Goal: Task Accomplishment & Management: Manage account settings

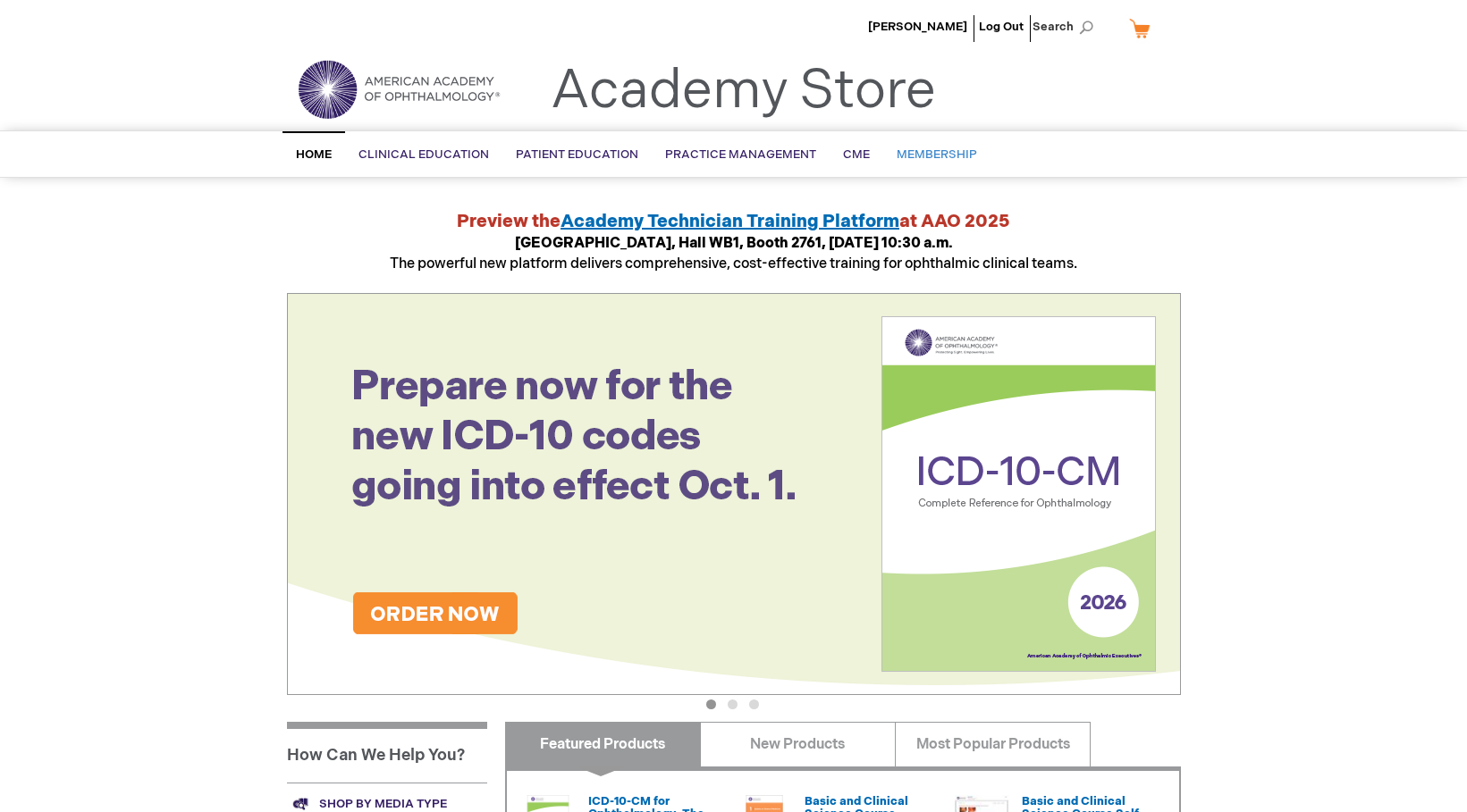
click at [913, 153] on span "Membership" at bounding box center [936, 154] width 80 height 14
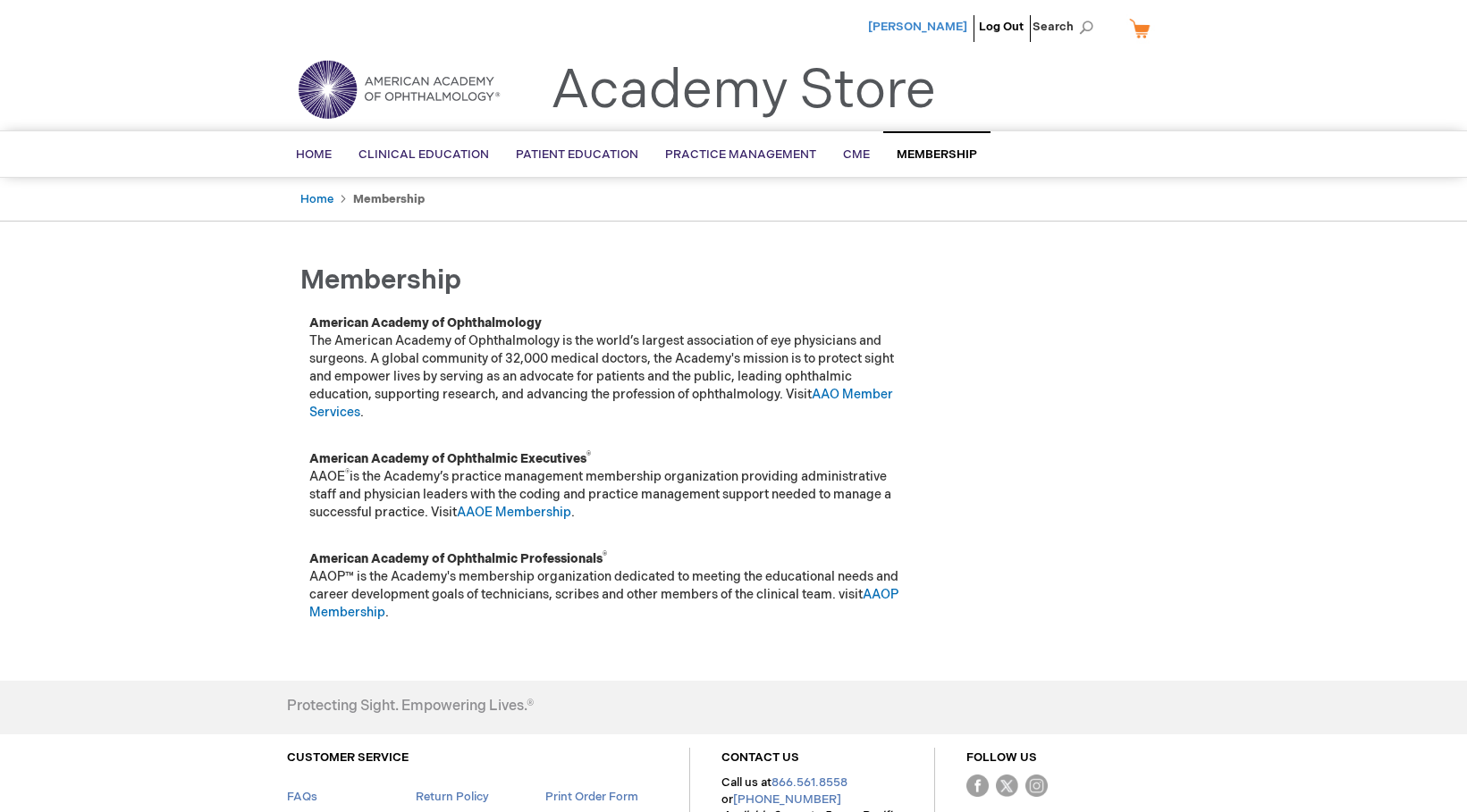
click at [933, 30] on span "[PERSON_NAME]" at bounding box center [918, 26] width 99 height 14
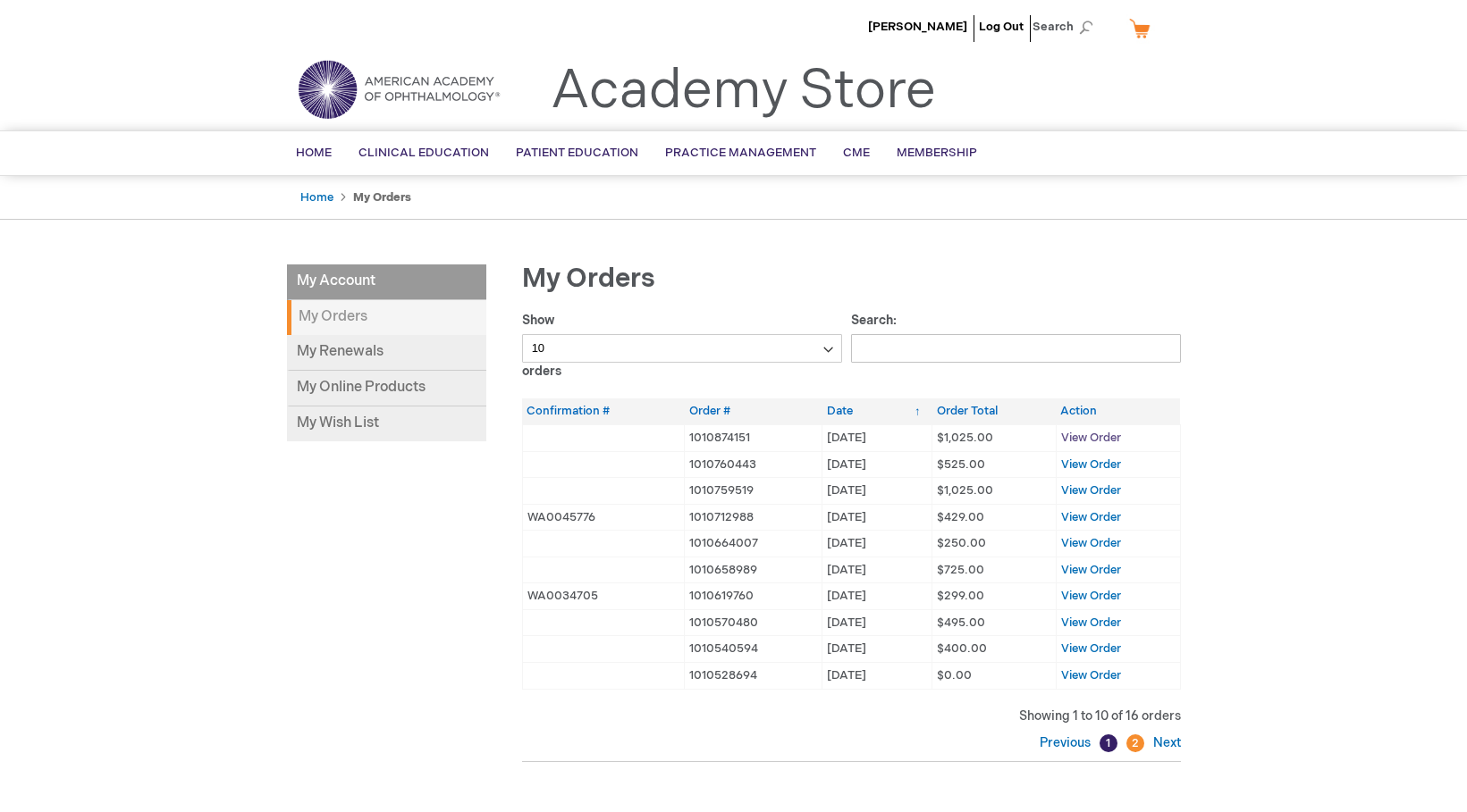
click at [1083, 436] on span "View Order" at bounding box center [1090, 437] width 60 height 14
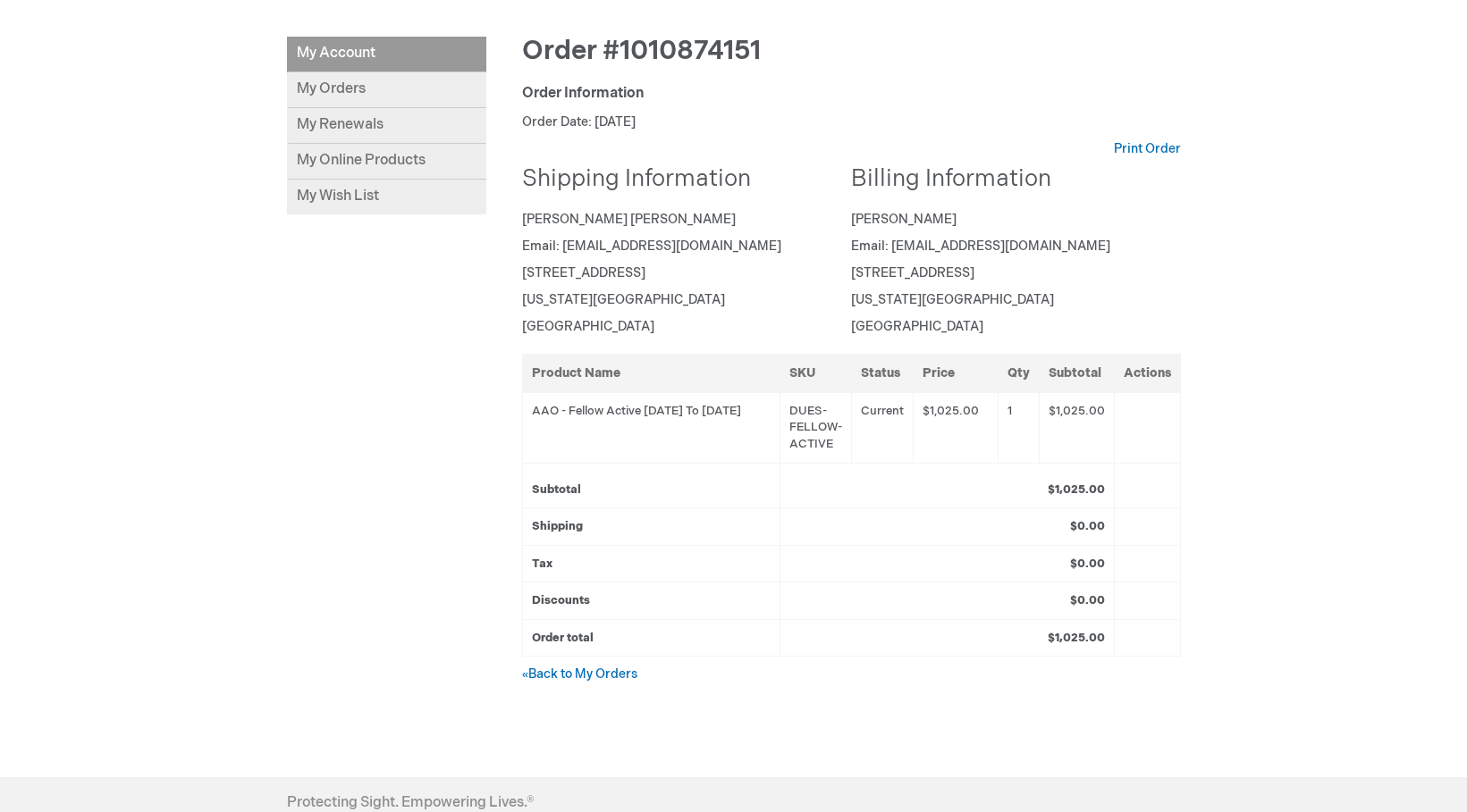
scroll to position [268, 0]
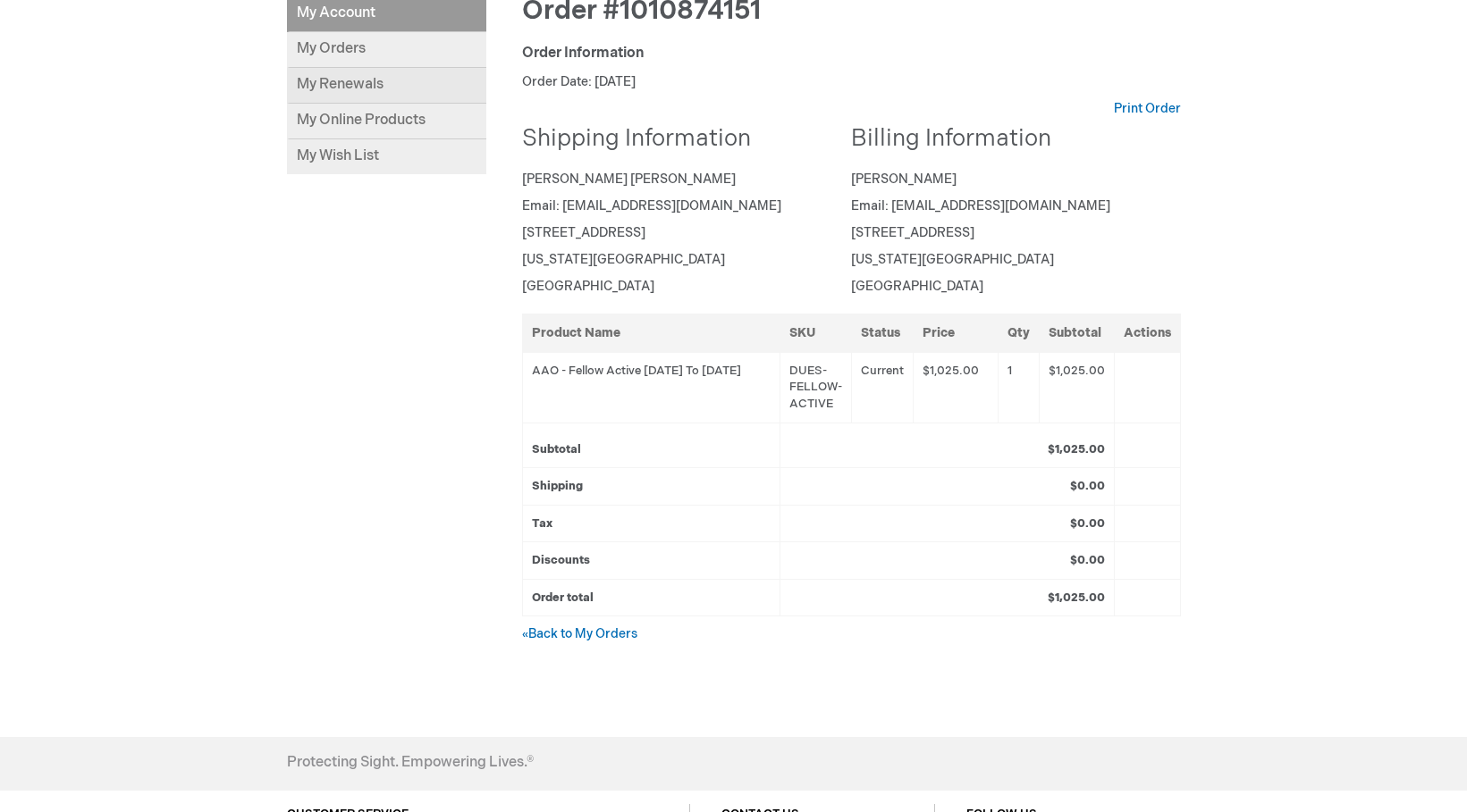
click at [418, 92] on link "My Renewals" at bounding box center [386, 86] width 199 height 36
click at [1177, 103] on link "Print Order" at bounding box center [1147, 108] width 67 height 18
click at [334, 86] on link "My Renewals" at bounding box center [386, 86] width 199 height 36
click at [380, 55] on link "My Orders" at bounding box center [386, 50] width 199 height 36
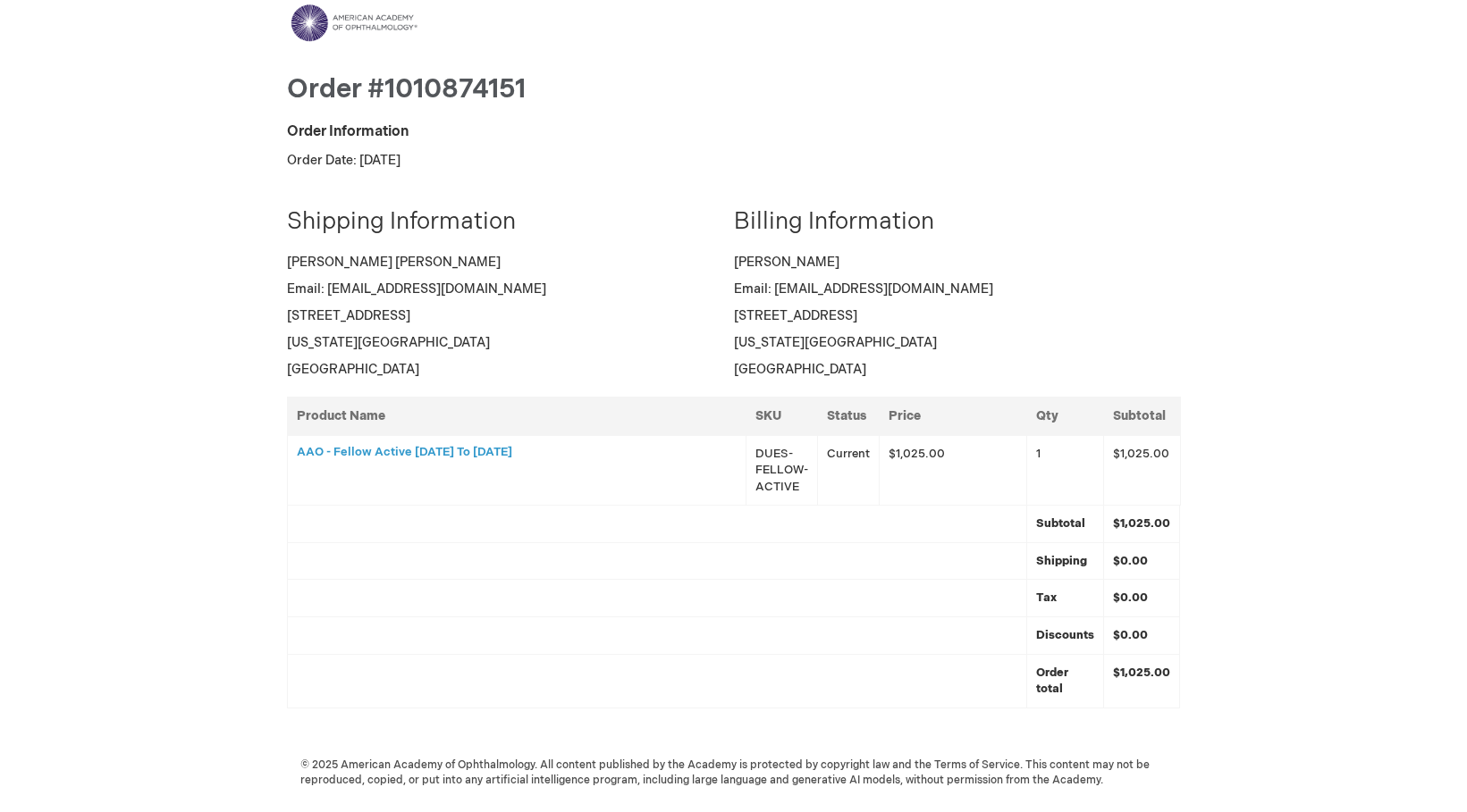
scroll to position [13, 0]
click at [840, 36] on main "Toggle Nav Order #1010874151 Order Information Order Date: February 19, 2025 Sh…" at bounding box center [734, 399] width 920 height 799
click at [547, 446] on h3 "AAO - Fellow Active 01-Jan-2025 To 31-Dec-2025" at bounding box center [517, 449] width 440 height 12
click at [532, 453] on h3 "AAO - Fellow Active 01-Jan-2025 To 31-Dec-2025" at bounding box center [517, 449] width 440 height 12
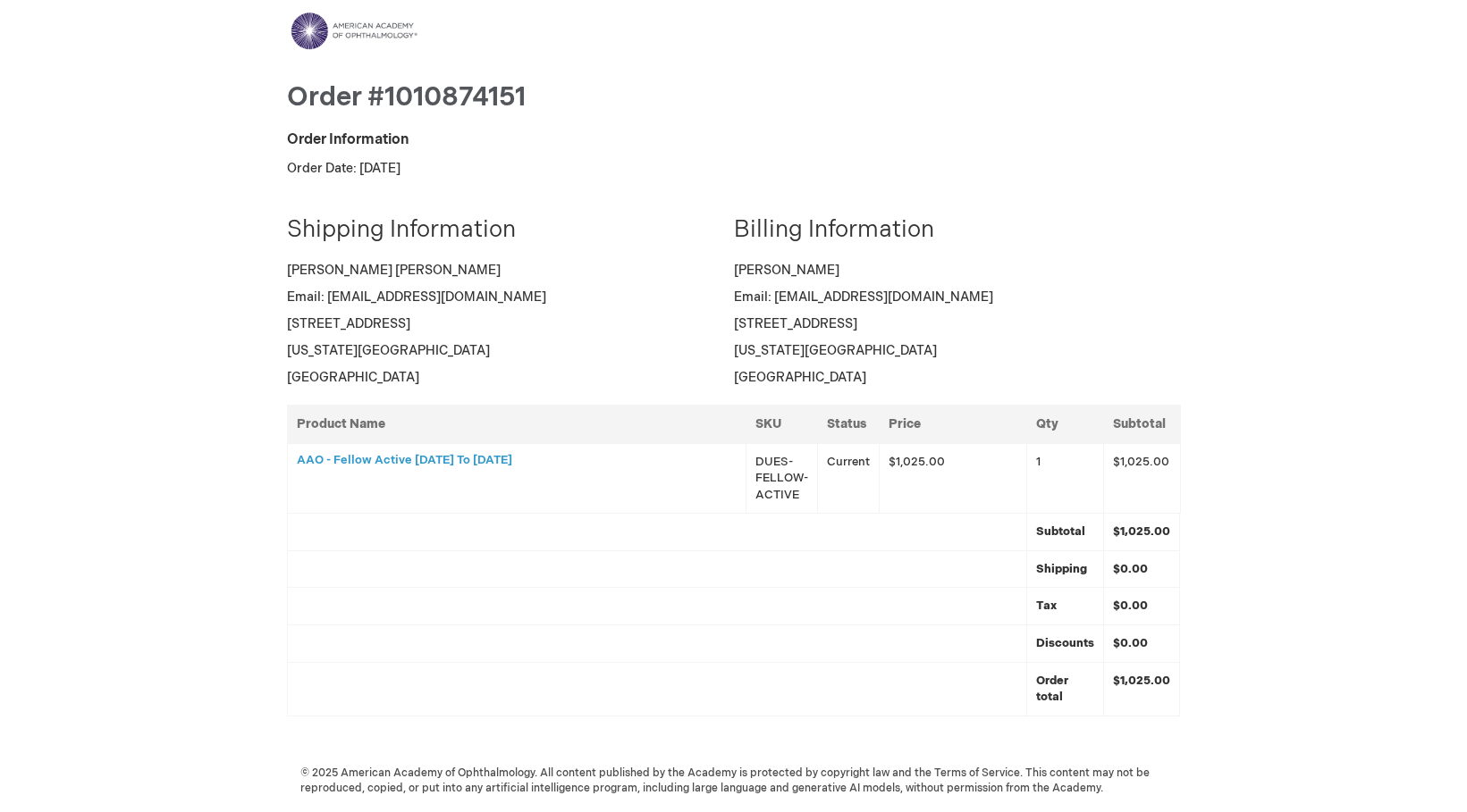
scroll to position [0, 0]
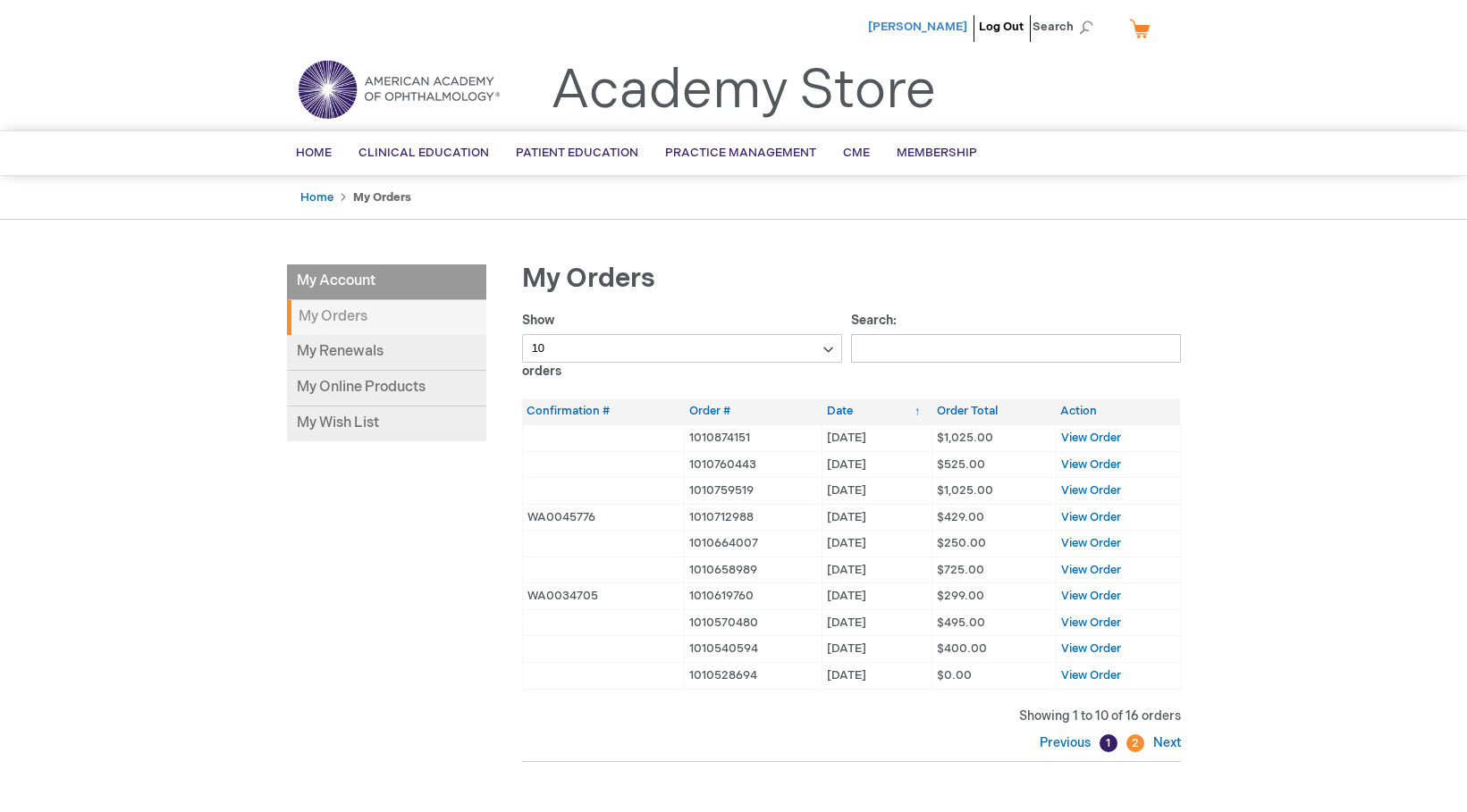
click at [890, 27] on span "[PERSON_NAME]" at bounding box center [918, 26] width 99 height 14
click at [787, 359] on select "10 25 50 100" at bounding box center [682, 349] width 320 height 29
click at [930, 341] on input "Search:" at bounding box center [1016, 349] width 330 height 29
click at [1162, 740] on link "Next" at bounding box center [1164, 743] width 32 height 15
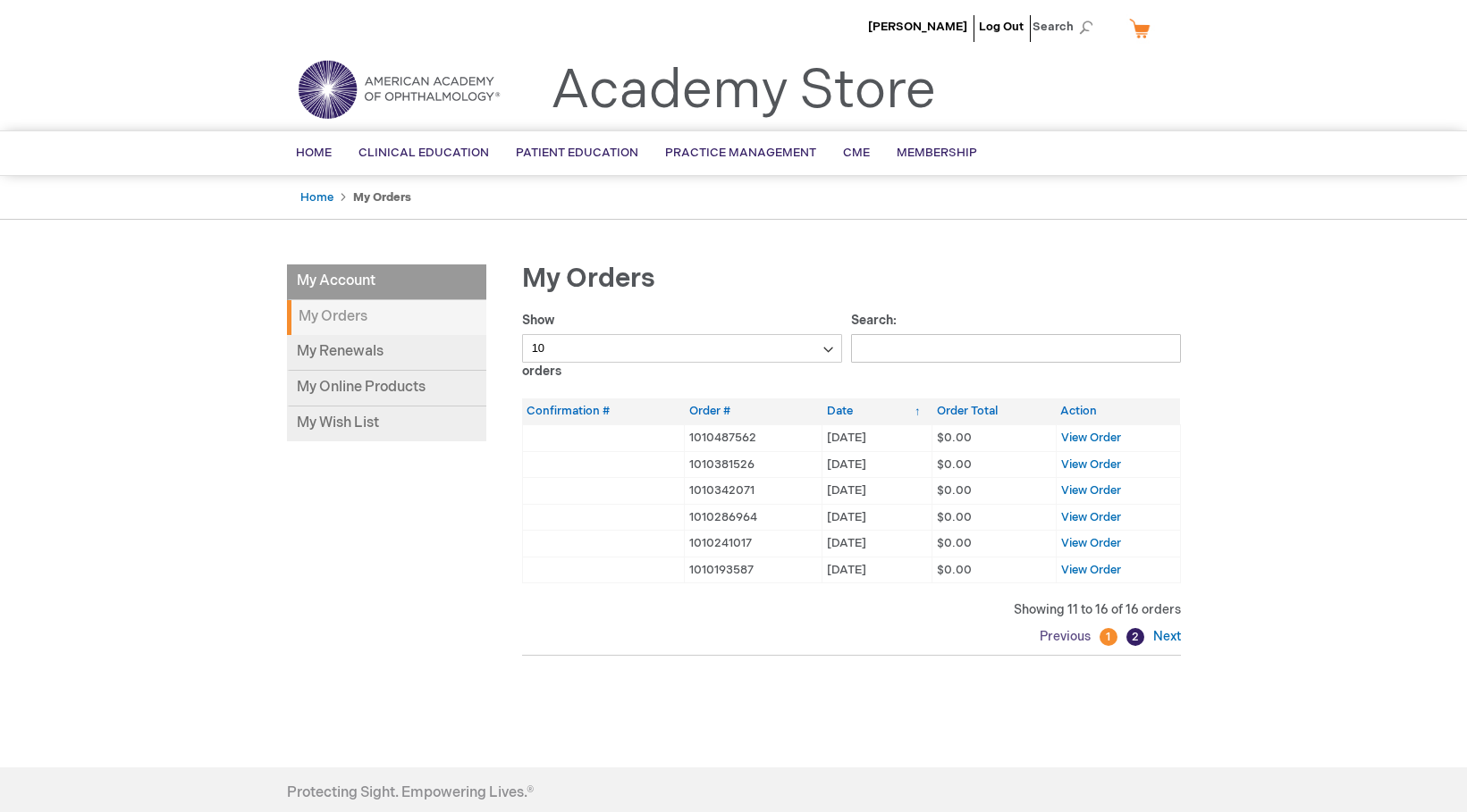
click at [1054, 633] on link "Previous" at bounding box center [1066, 636] width 55 height 15
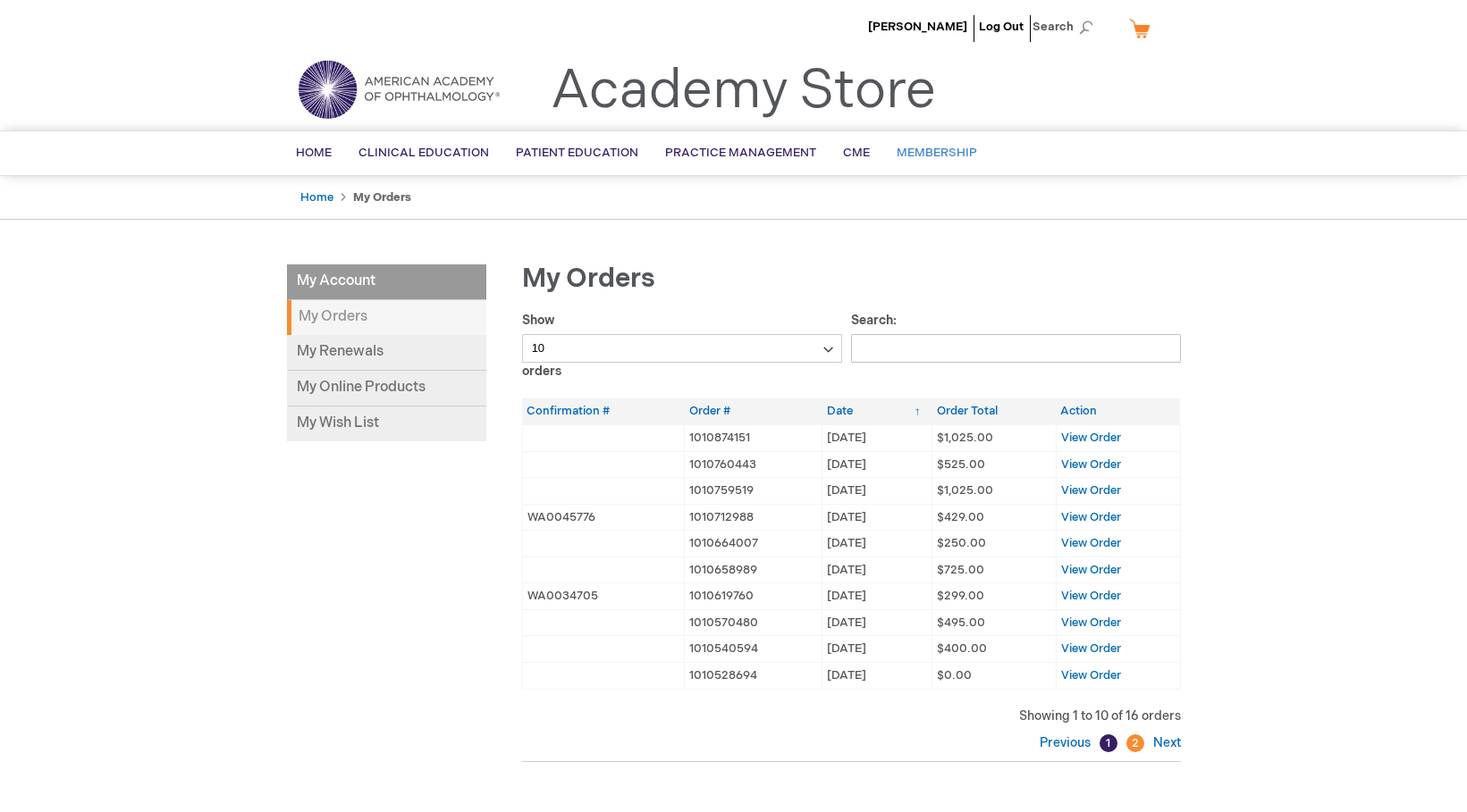
click at [914, 148] on span "Membership" at bounding box center [936, 152] width 80 height 14
